Goal: Browse casually

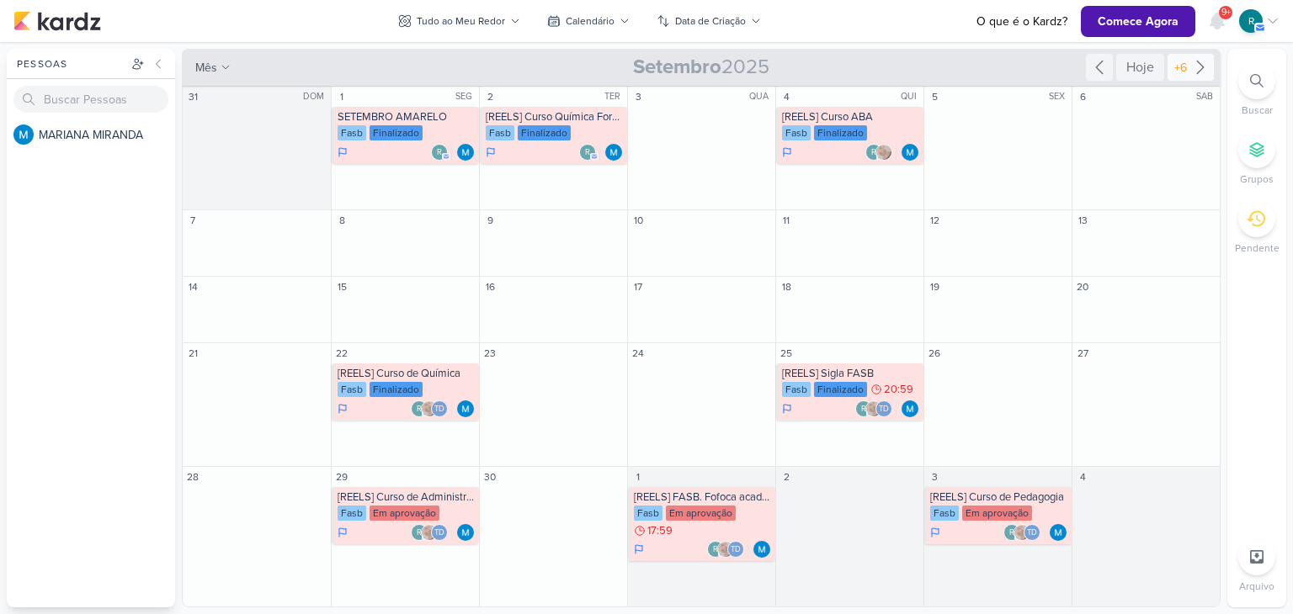
click at [1197, 68] on icon at bounding box center [1200, 67] width 20 height 20
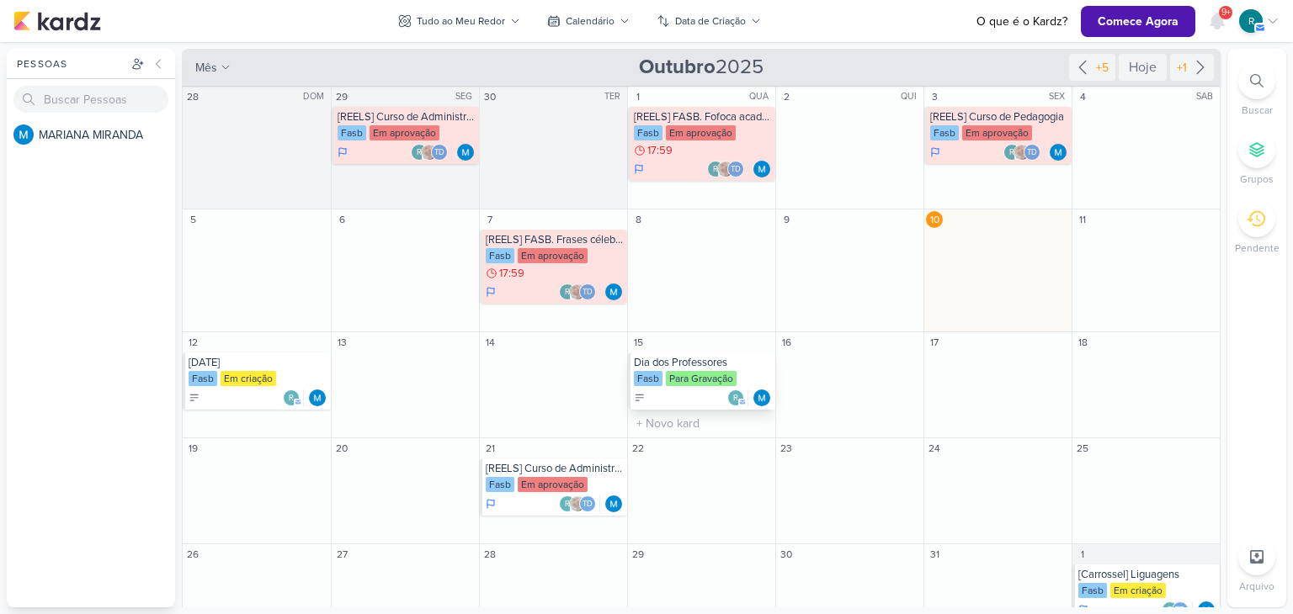
click at [661, 358] on div "Dia dos Professores" at bounding box center [703, 362] width 138 height 13
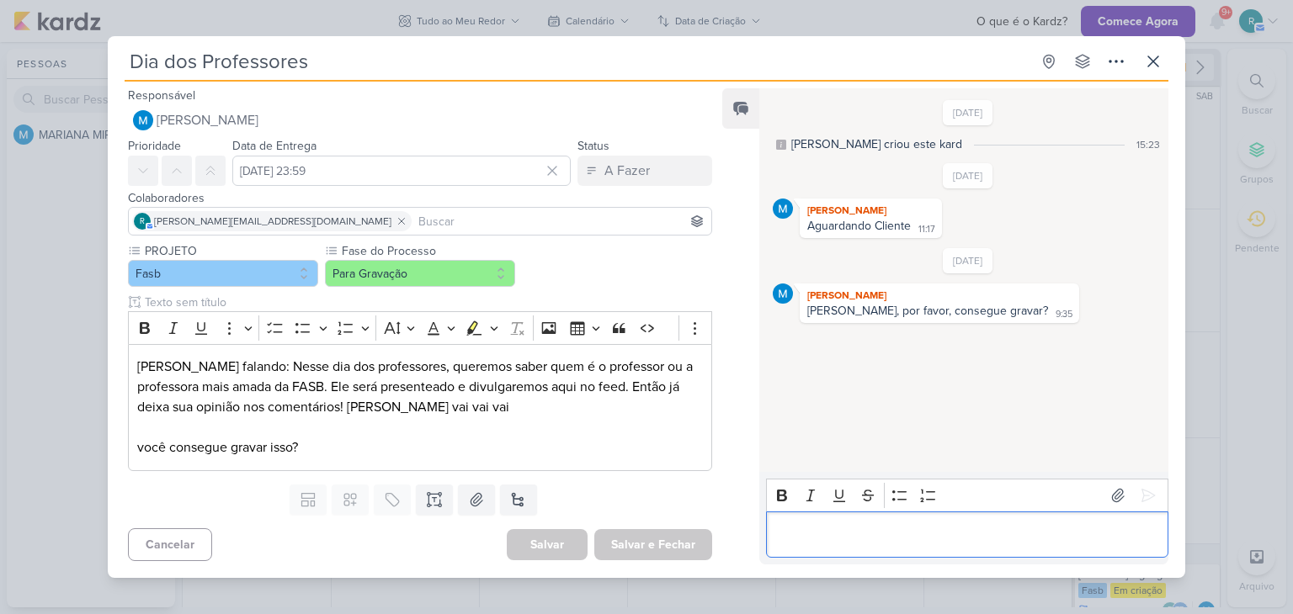
click at [835, 533] on p "Editor editing area: main" at bounding box center [966, 534] width 385 height 20
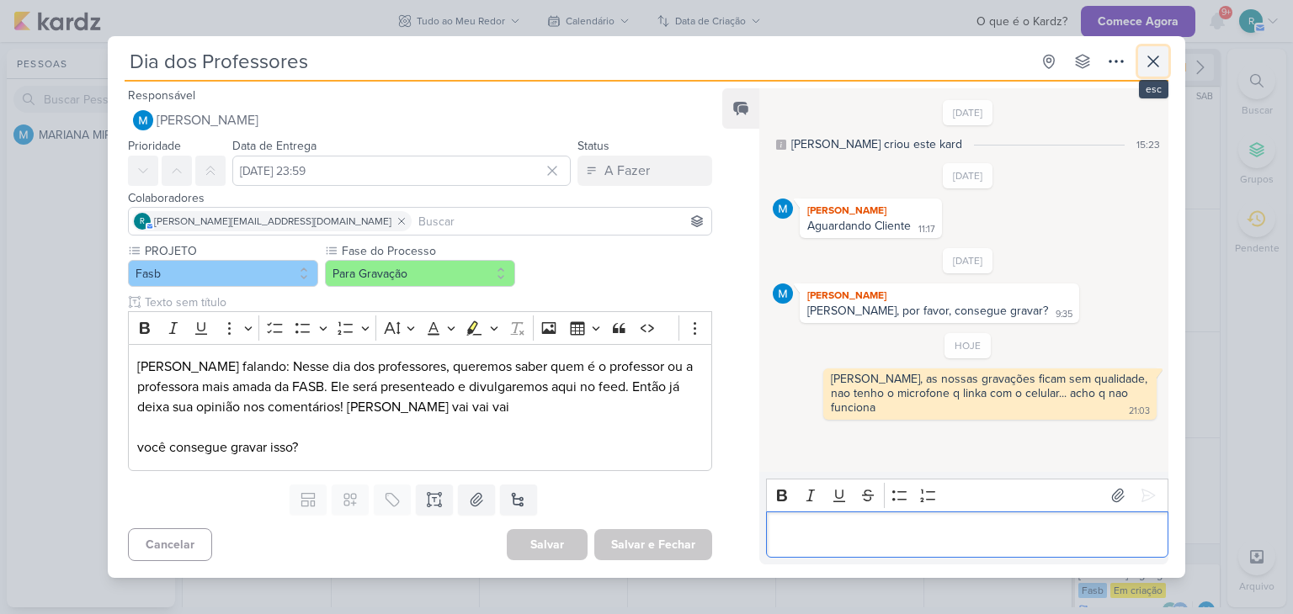
click at [1152, 65] on icon at bounding box center [1153, 61] width 20 height 20
